Goal: Task Accomplishment & Management: Complete application form

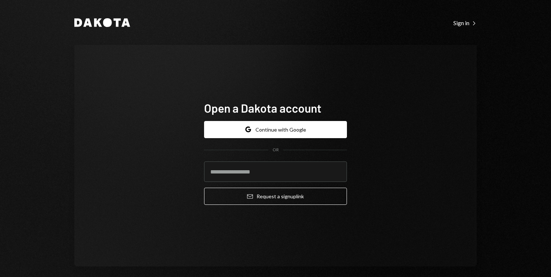
click at [310, 119] on div "Google Continue with Google OR Email Request a sign up link" at bounding box center [275, 163] width 143 height 96
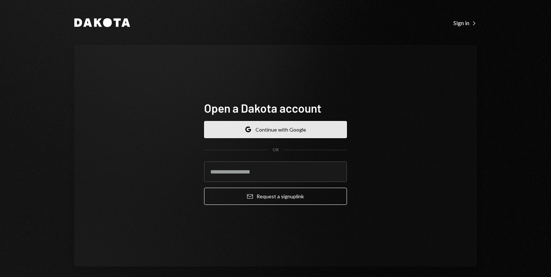
click at [302, 127] on button "Google Continue with Google" at bounding box center [275, 129] width 143 height 17
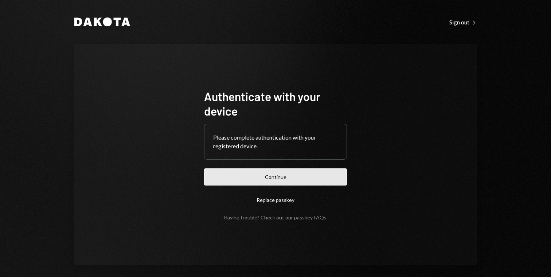
click at [283, 176] on button "Continue" at bounding box center [275, 176] width 143 height 17
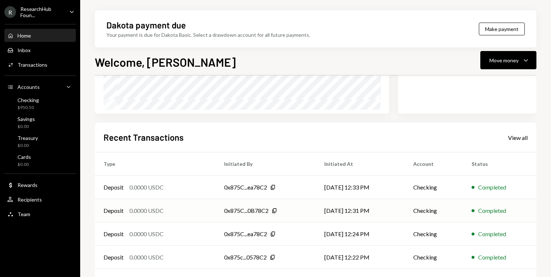
scroll to position [162, 0]
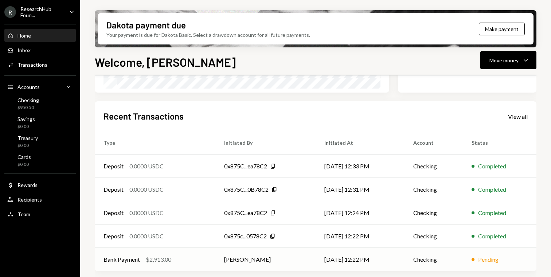
click at [239, 255] on td "[PERSON_NAME]" at bounding box center [265, 259] width 100 height 23
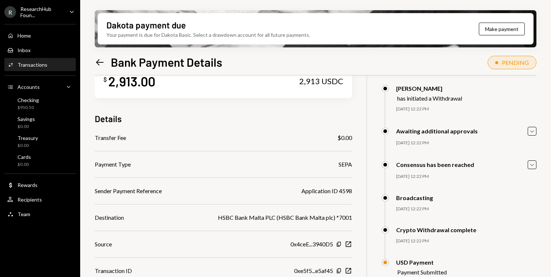
scroll to position [58, 0]
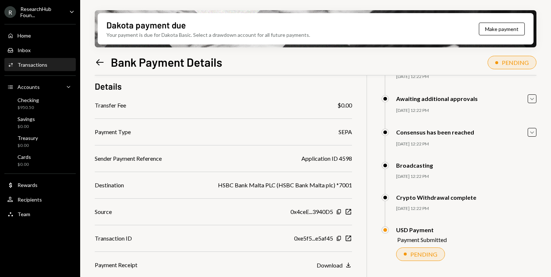
click at [414, 255] on div "PENDING" at bounding box center [424, 254] width 27 height 7
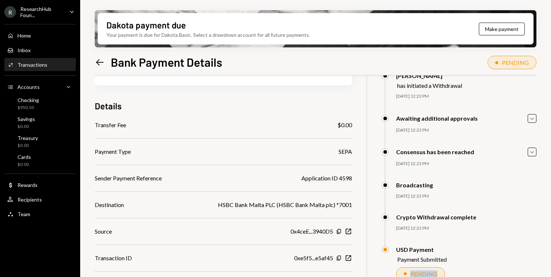
scroll to position [0, 0]
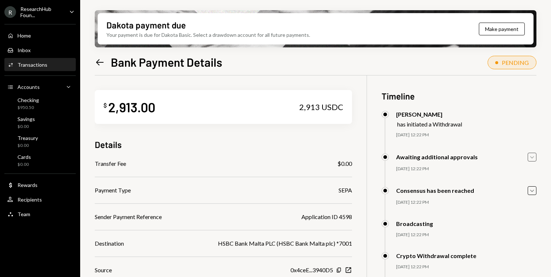
click at [528, 157] on icon "Caret Down" at bounding box center [532, 157] width 8 height 8
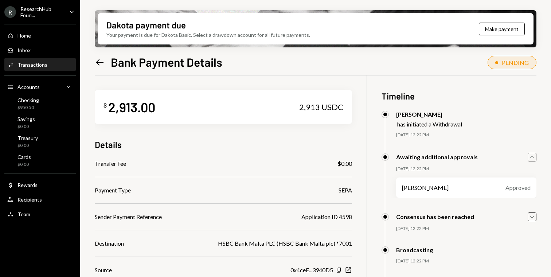
click at [528, 157] on icon "Caret Up" at bounding box center [532, 157] width 8 height 8
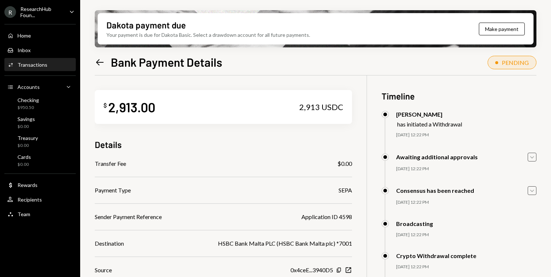
click at [533, 188] on icon "Caret Down" at bounding box center [532, 191] width 8 height 8
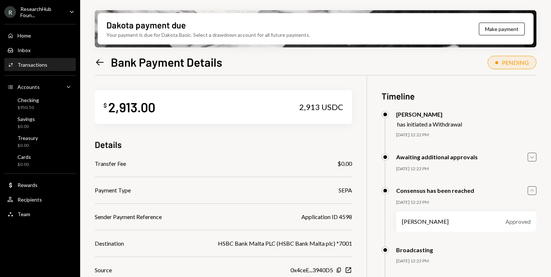
click at [532, 188] on icon "Caret Up" at bounding box center [532, 191] width 8 height 8
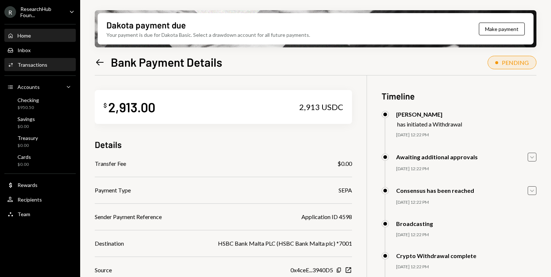
click at [27, 34] on div "Home" at bounding box center [24, 35] width 13 height 6
